Goal: Task Accomplishment & Management: Complete application form

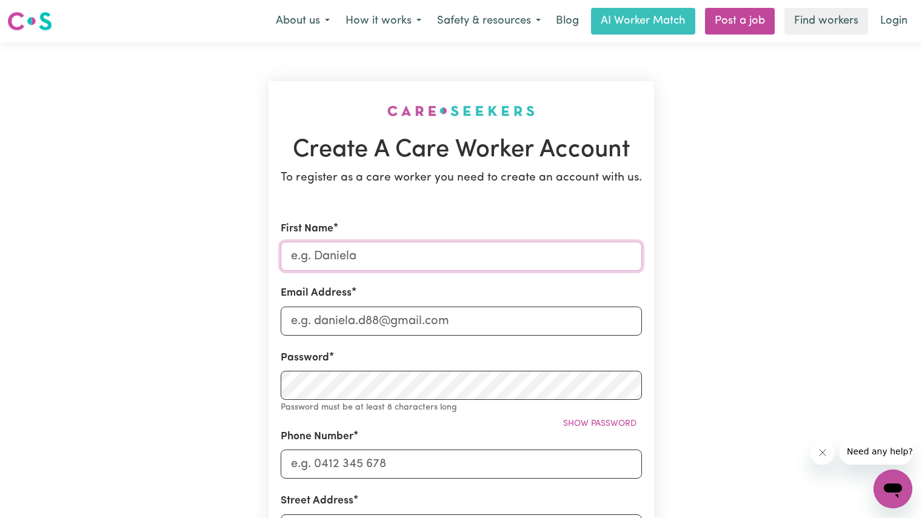
click at [382, 245] on input "First Name" at bounding box center [461, 256] width 361 height 29
type input "Salma"
type input "[EMAIL_ADDRESS][DOMAIN_NAME]"
type input "0466983342"
type input "[STREET_ADDRESS]"
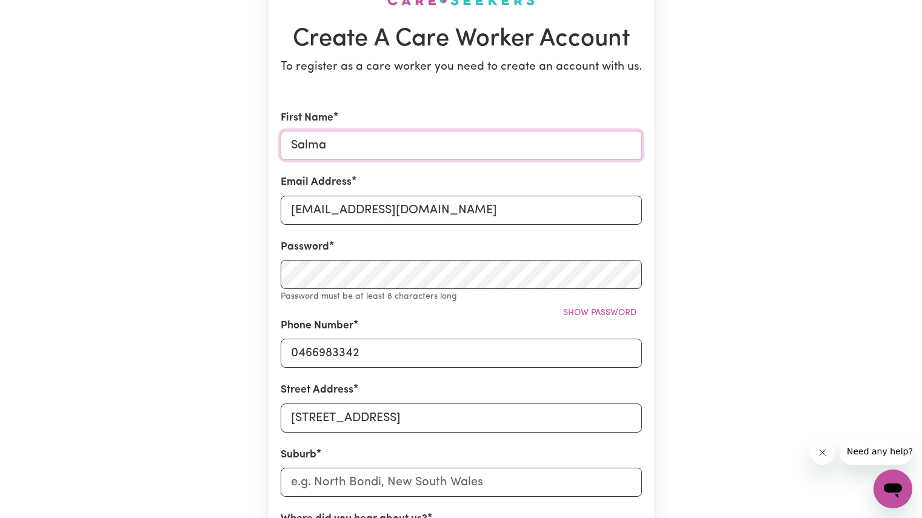
scroll to position [110, 0]
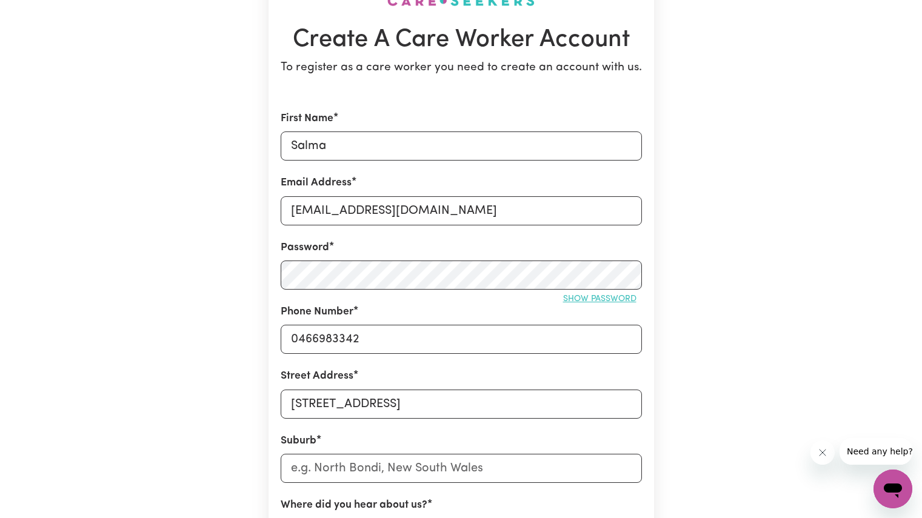
click at [602, 304] on button "Show password" at bounding box center [600, 299] width 84 height 19
click at [600, 299] on span "Hide password" at bounding box center [602, 299] width 67 height 9
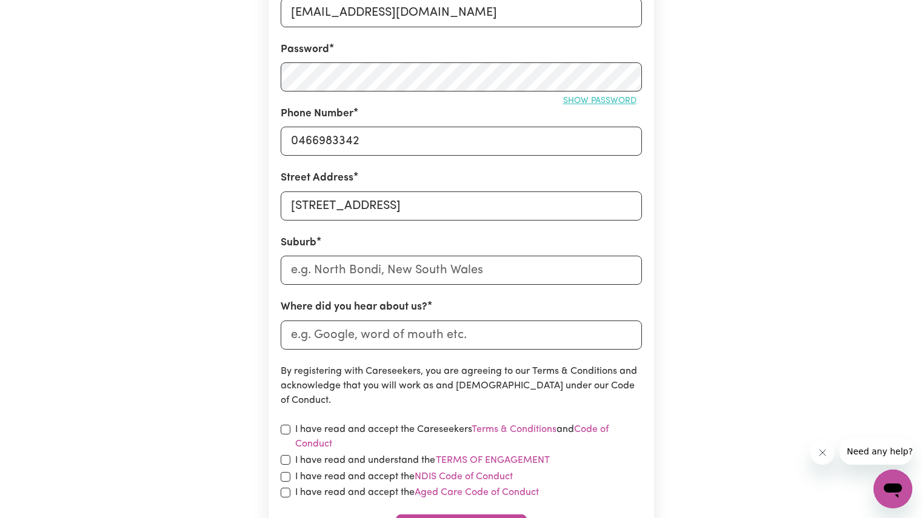
scroll to position [309, 0]
click at [432, 272] on input "text" at bounding box center [461, 269] width 361 height 29
type input "Sad"
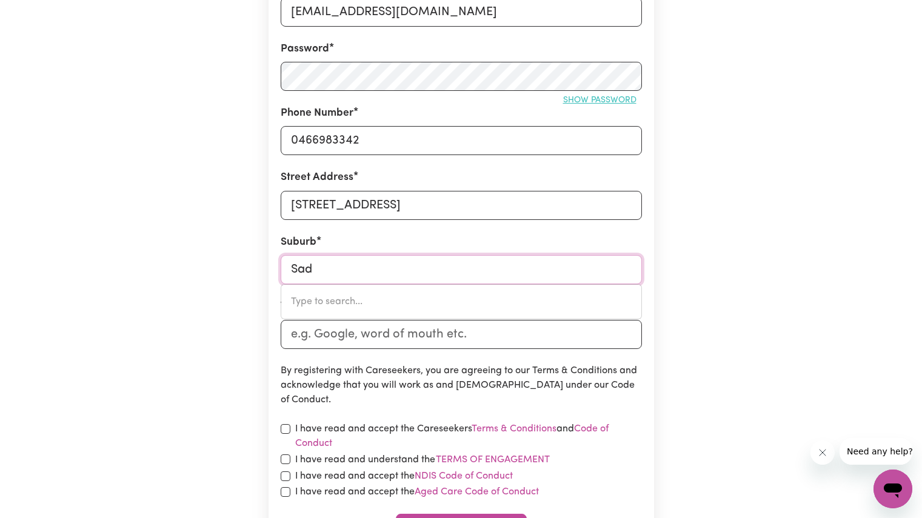
type input "SadADEEN, [GEOGRAPHIC_DATA], 0870"
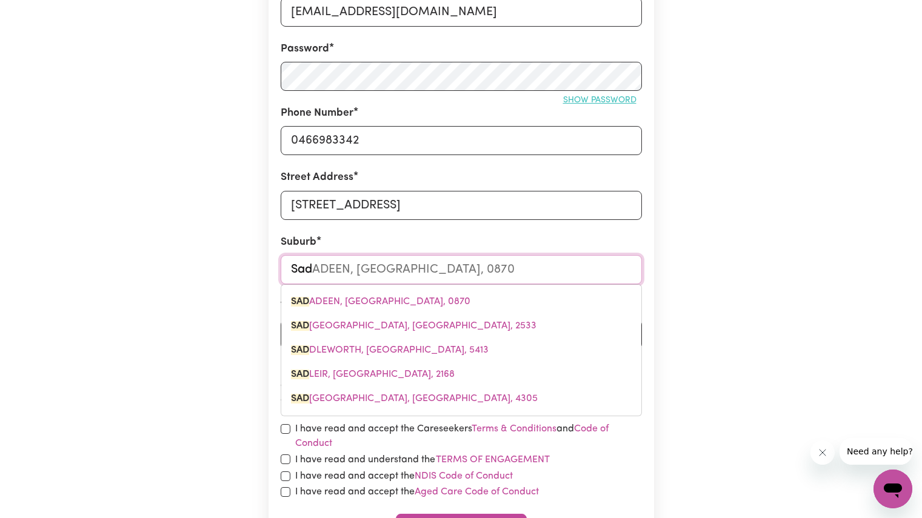
type input "Sadl"
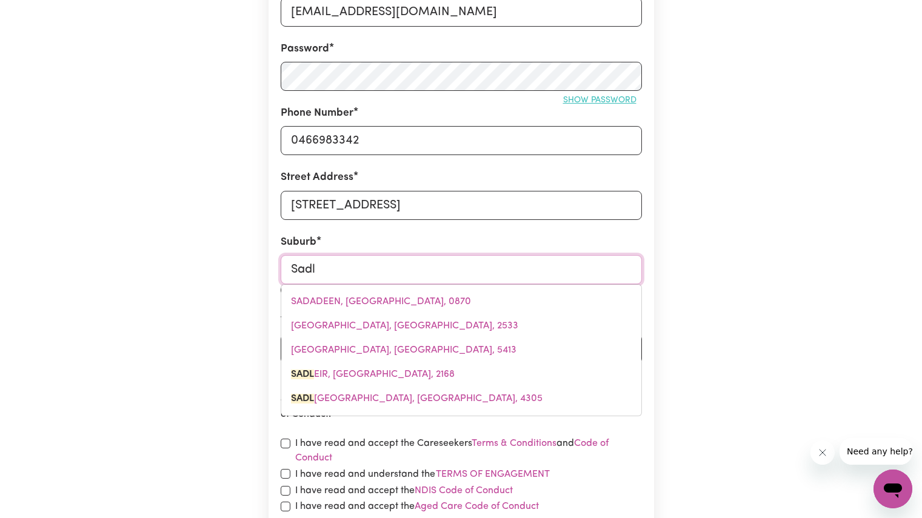
type input "SadlEIR, [GEOGRAPHIC_DATA], 2168"
type input "Sadle"
type input "SadleIR, [GEOGRAPHIC_DATA], 2168"
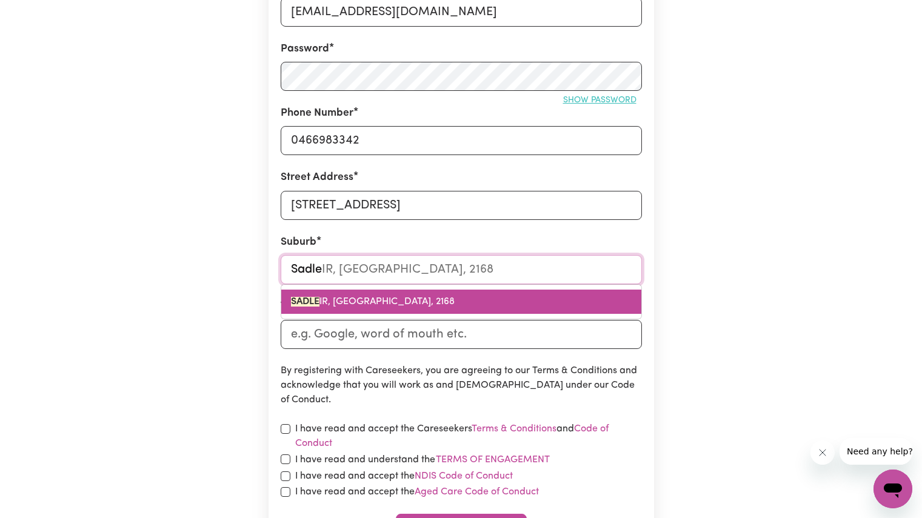
click at [390, 300] on span "SADLE IR, [GEOGRAPHIC_DATA], 2168" at bounding box center [373, 302] width 164 height 10
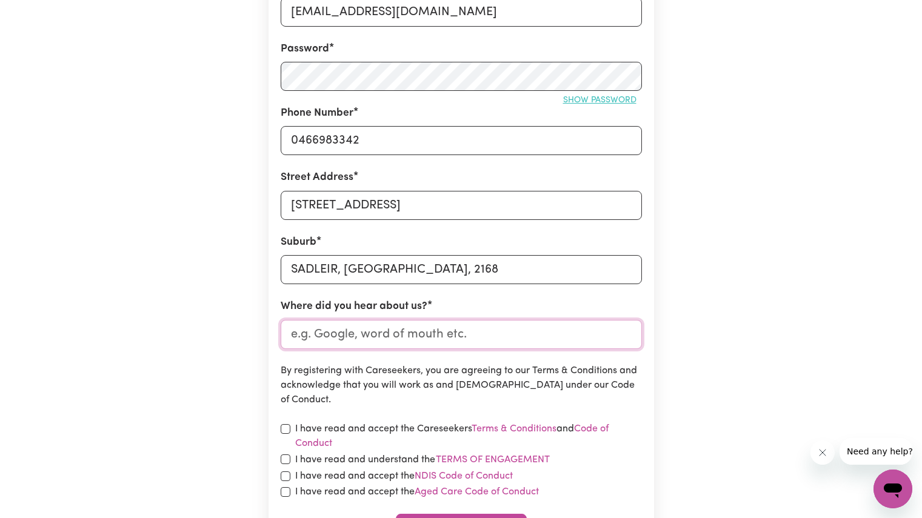
click at [406, 344] on input "Where did you hear about us?" at bounding box center [461, 334] width 361 height 29
type input "Indeed"
click at [239, 377] on div "Create A Care Worker Account To register as a care worker you need to create an…" at bounding box center [461, 168] width 800 height 870
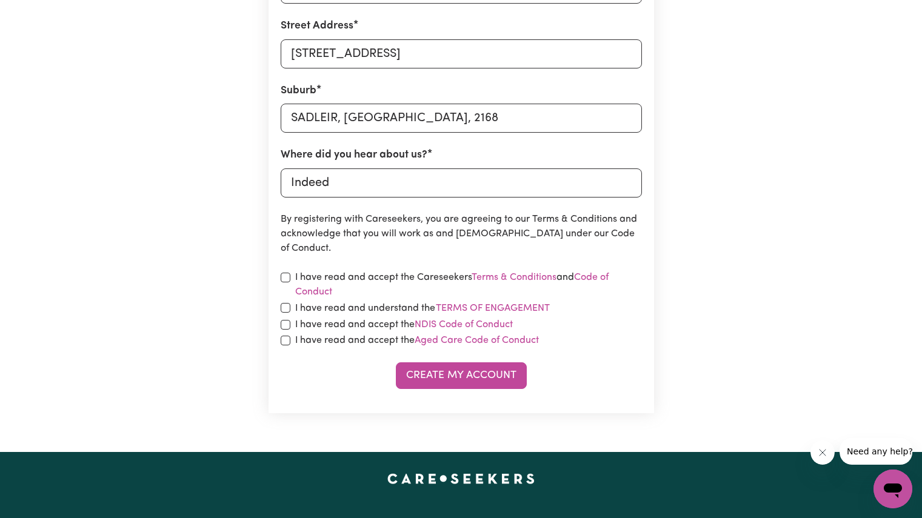
scroll to position [462, 0]
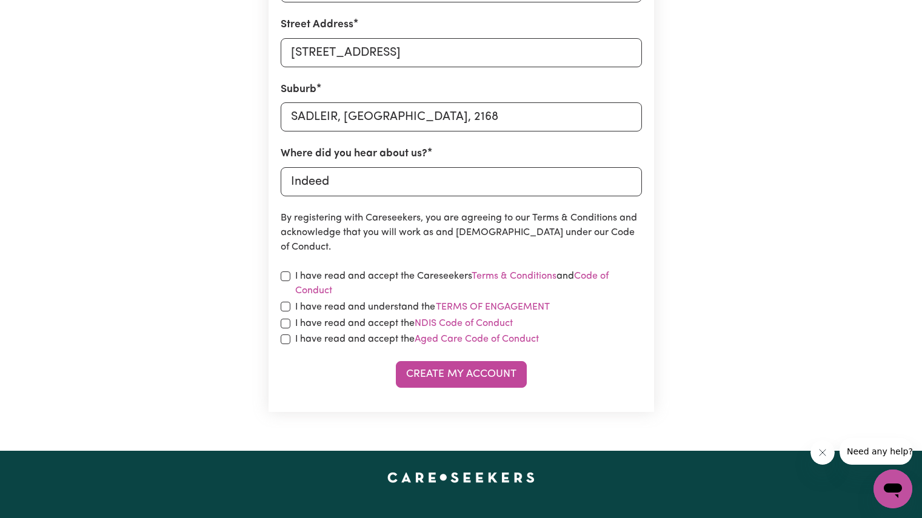
click at [292, 274] on div "I have read and accept the Careseekers Terms & Conditions and Code of Conduct" at bounding box center [461, 283] width 361 height 29
click at [288, 274] on input "checkbox" at bounding box center [286, 277] width 10 height 10
checkbox input "true"
click at [281, 307] on input "checkbox" at bounding box center [286, 307] width 10 height 10
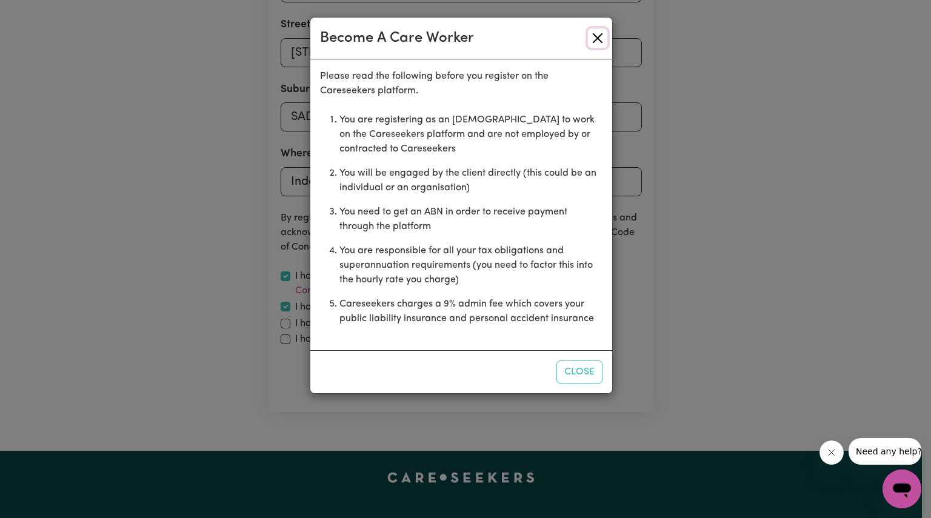
click at [596, 35] on button "Close" at bounding box center [597, 37] width 19 height 19
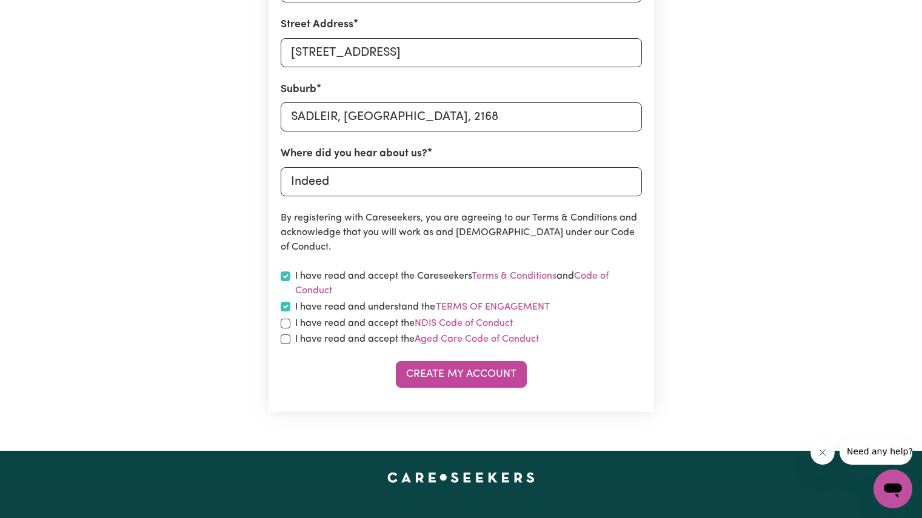
click at [290, 312] on div "I have read and understand the Terms of Engagement" at bounding box center [461, 307] width 361 height 16
click at [287, 306] on input "checkbox" at bounding box center [286, 307] width 10 height 10
checkbox input "false"
click at [287, 276] on input "checkbox" at bounding box center [286, 277] width 10 height 10
checkbox input "false"
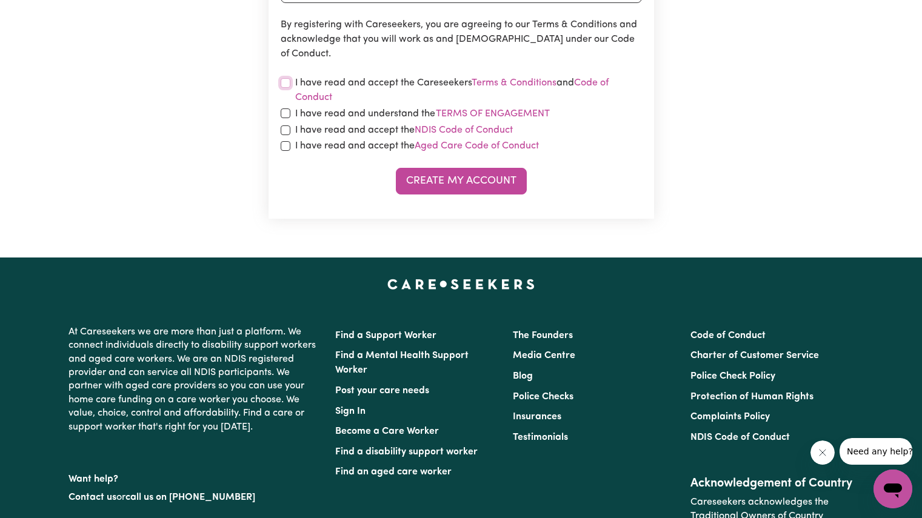
scroll to position [656, 0]
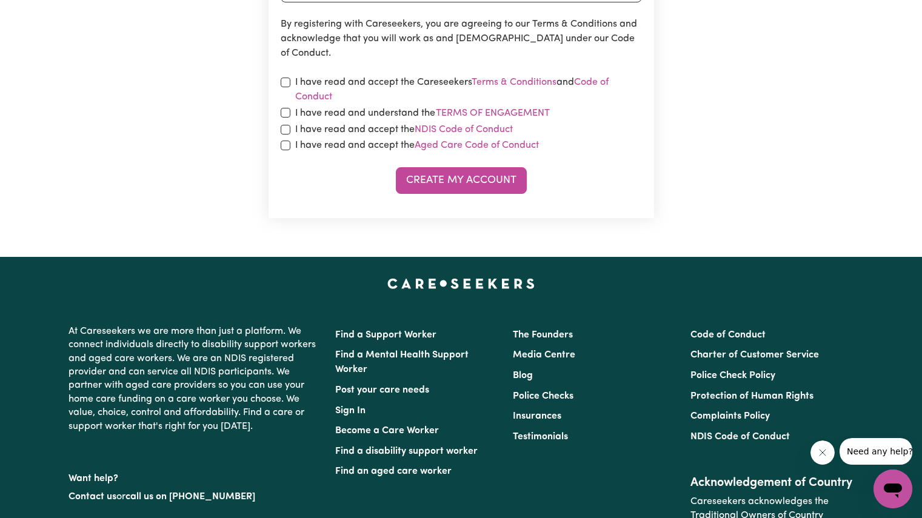
click at [823, 450] on icon "Close message from company" at bounding box center [823, 453] width 10 height 10
